Goal: Task Accomplishment & Management: Manage account settings

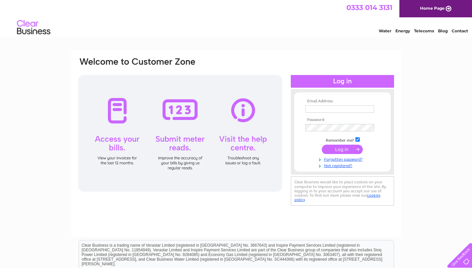
type input "fionakhughes1@gmail.com"
click at [331, 151] on input "submit" at bounding box center [342, 149] width 41 height 9
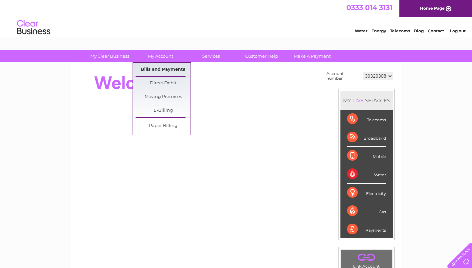
click at [163, 70] on link "Bills and Payments" at bounding box center [163, 69] width 55 height 13
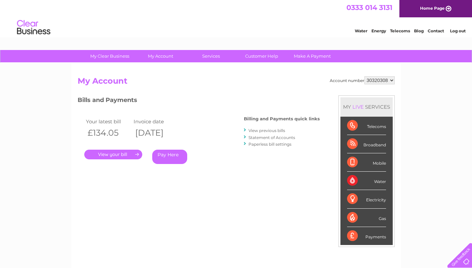
click at [138, 155] on link "." at bounding box center [113, 155] width 58 height 10
click at [270, 130] on link "View previous bills" at bounding box center [266, 130] width 37 height 5
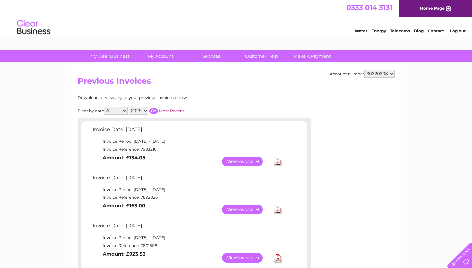
click at [243, 209] on link "View" at bounding box center [246, 209] width 49 height 10
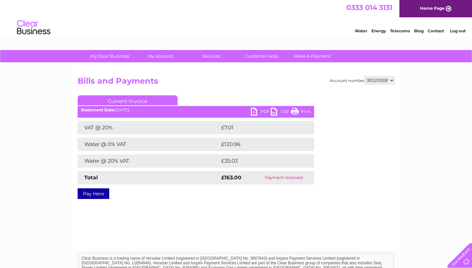
click at [263, 111] on link "PDF" at bounding box center [261, 113] width 20 height 10
